Goal: Information Seeking & Learning: Learn about a topic

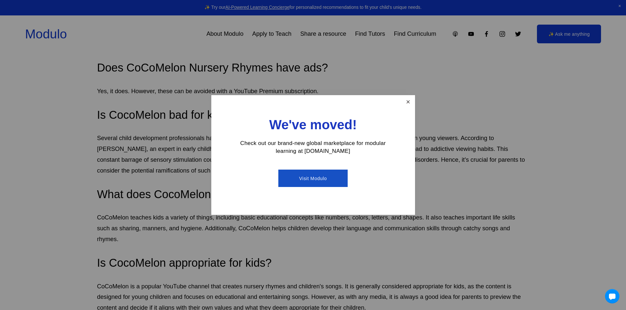
scroll to position [2385, 0]
click at [409, 103] on link "Close" at bounding box center [407, 101] width 11 height 11
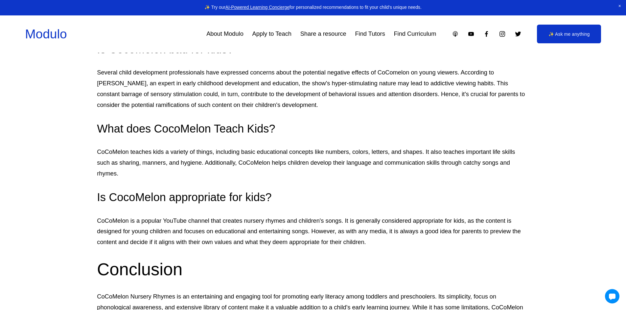
scroll to position [2451, 0]
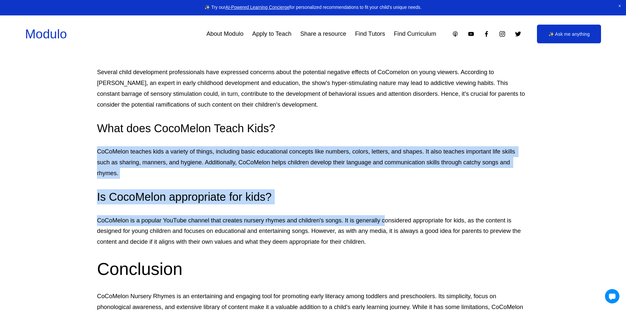
drag, startPoint x: 344, startPoint y: 235, endPoint x: 0, endPoint y: 139, distance: 356.9
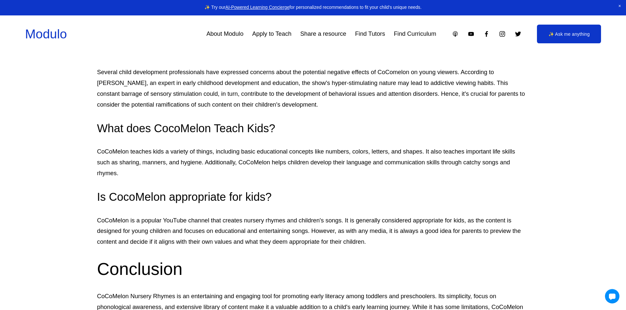
click at [153, 67] on p "Several child development professionals have expressed concerns about the poten…" at bounding box center [312, 88] width 431 height 43
drag, startPoint x: 167, startPoint y: 143, endPoint x: 187, endPoint y: 139, distance: 19.8
click at [187, 146] on p "CoCoMelon teaches kids a variety of things, including basic educational concept…" at bounding box center [312, 162] width 431 height 33
drag, startPoint x: 233, startPoint y: 136, endPoint x: 235, endPoint y: 132, distance: 4.0
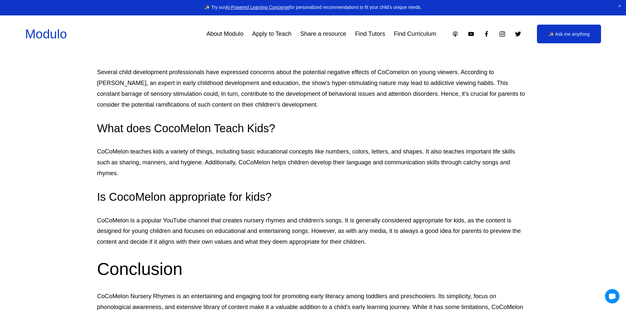
drag, startPoint x: 167, startPoint y: 114, endPoint x: 334, endPoint y: 178, distance: 179.1
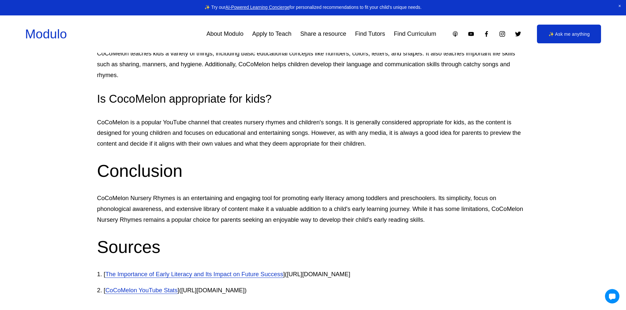
scroll to position [2549, 0]
click at [194, 117] on p "CoCoMelon is a popular YouTube channel that creates nursery rhymes and children…" at bounding box center [312, 133] width 431 height 33
drag, startPoint x: 194, startPoint y: 114, endPoint x: 241, endPoint y: 117, distance: 46.7
click at [240, 117] on p "CoCoMelon is a popular YouTube channel that creates nursery rhymes and children…" at bounding box center [312, 133] width 431 height 33
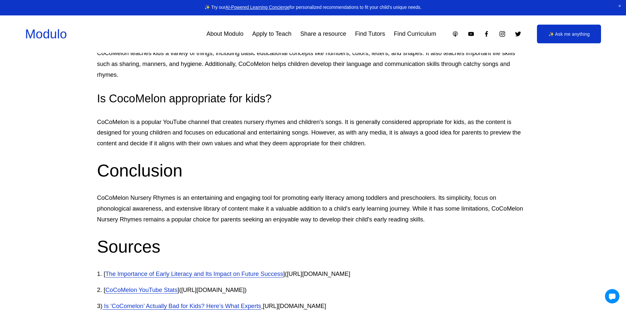
drag, startPoint x: 340, startPoint y: 152, endPoint x: 215, endPoint y: 137, distance: 125.4
drag, startPoint x: 195, startPoint y: 124, endPoint x: 202, endPoint y: 124, distance: 6.2
click at [198, 124] on p "CoCoMelon is a popular YouTube channel that creates nursery rhymes and children…" at bounding box center [312, 133] width 431 height 33
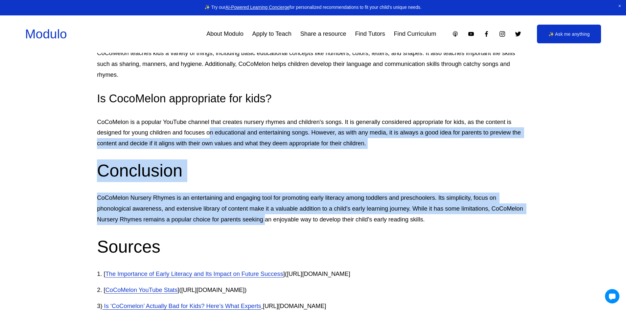
drag, startPoint x: 210, startPoint y: 124, endPoint x: 271, endPoint y: 205, distance: 101.5
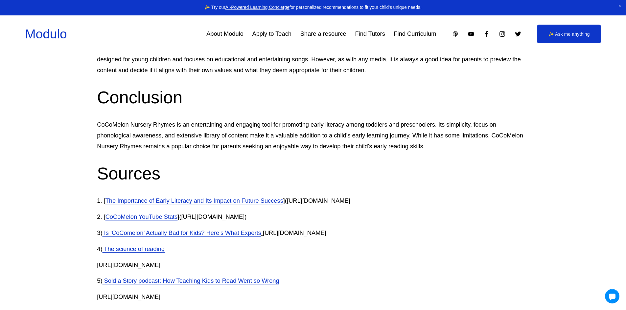
scroll to position [2648, 0]
